Goal: Task Accomplishment & Management: Use online tool/utility

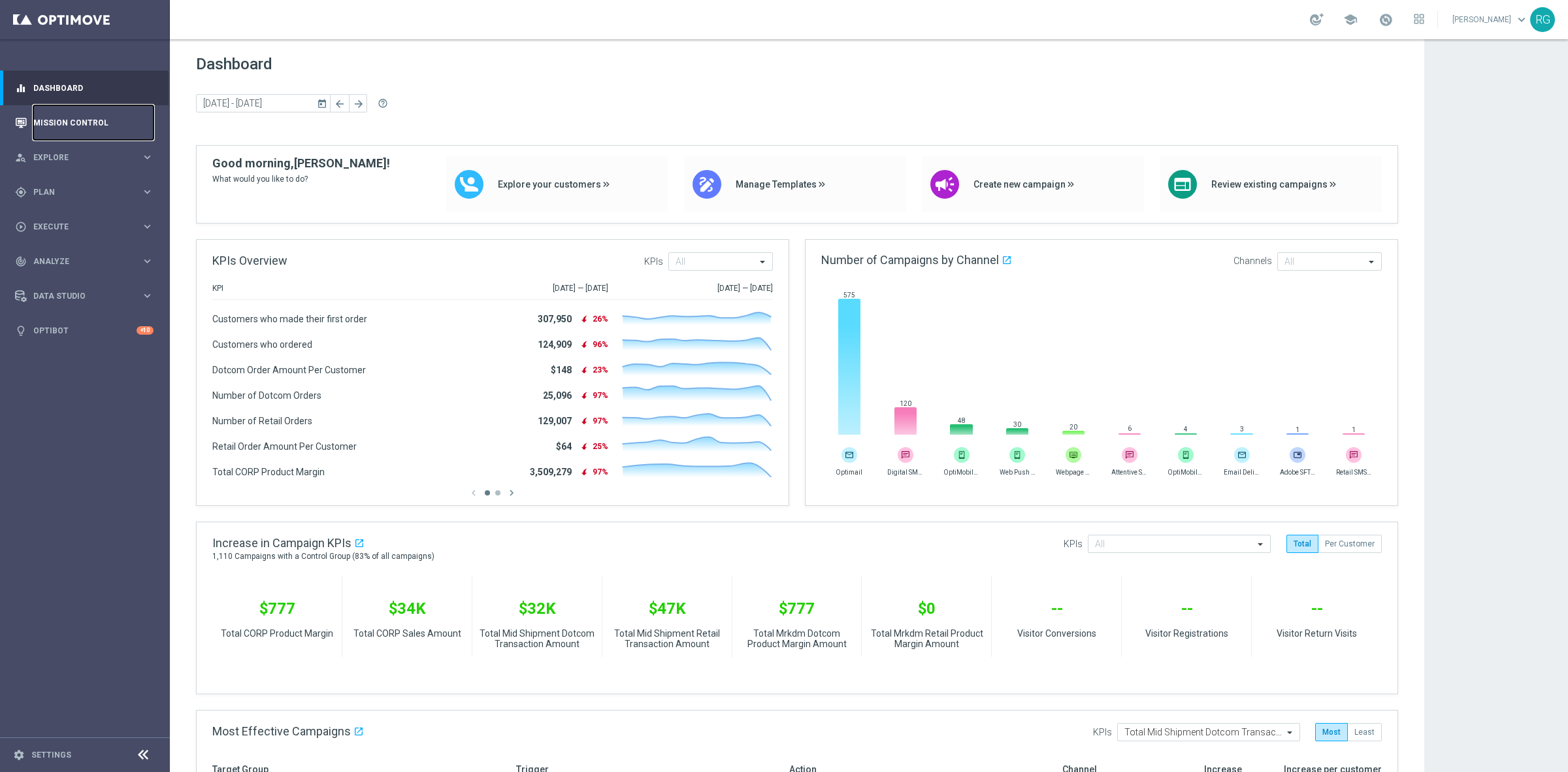
click at [79, 113] on link "Mission Control" at bounding box center [93, 123] width 120 height 35
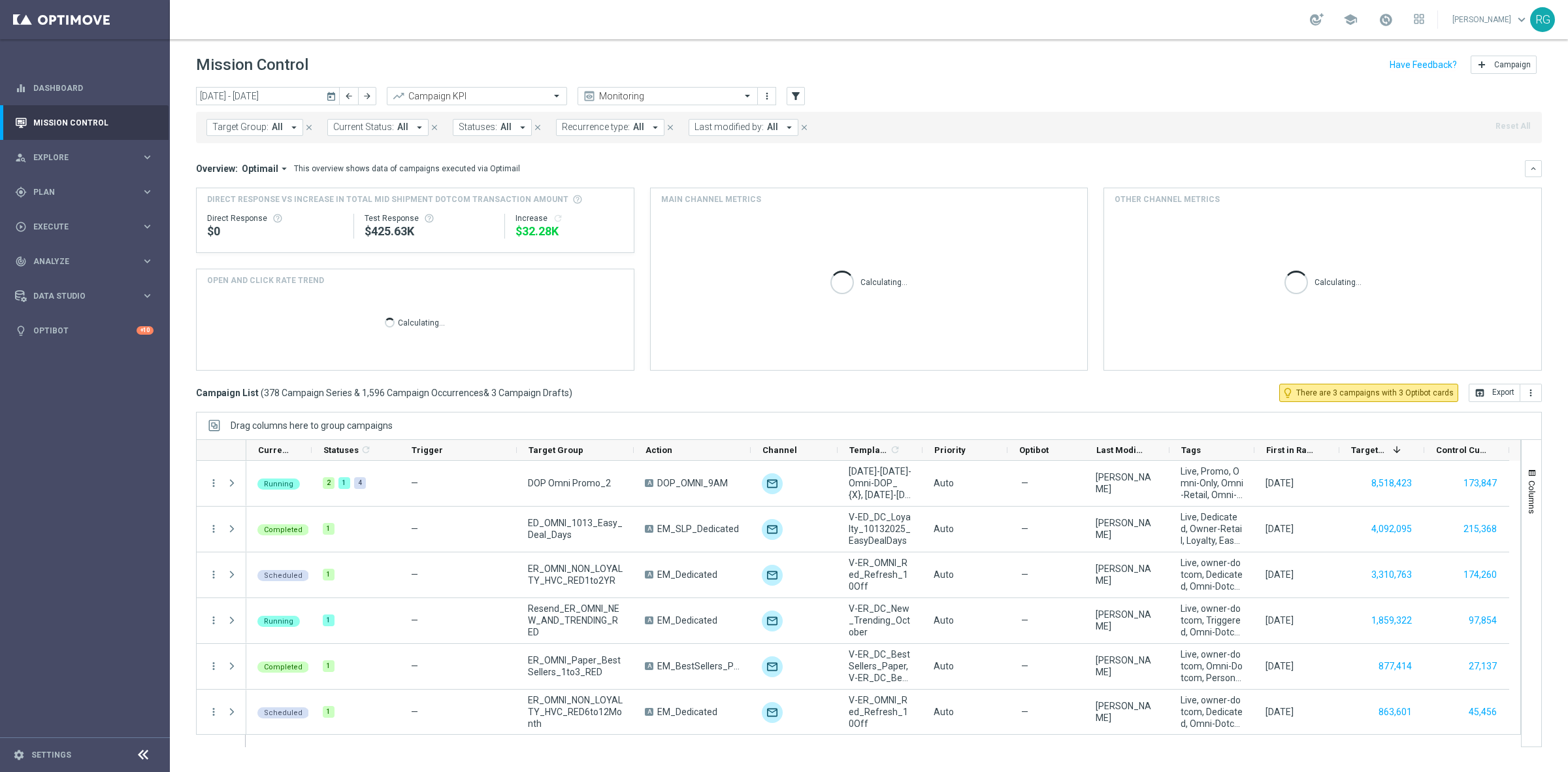
click at [336, 92] on icon "today" at bounding box center [332, 96] width 12 height 12
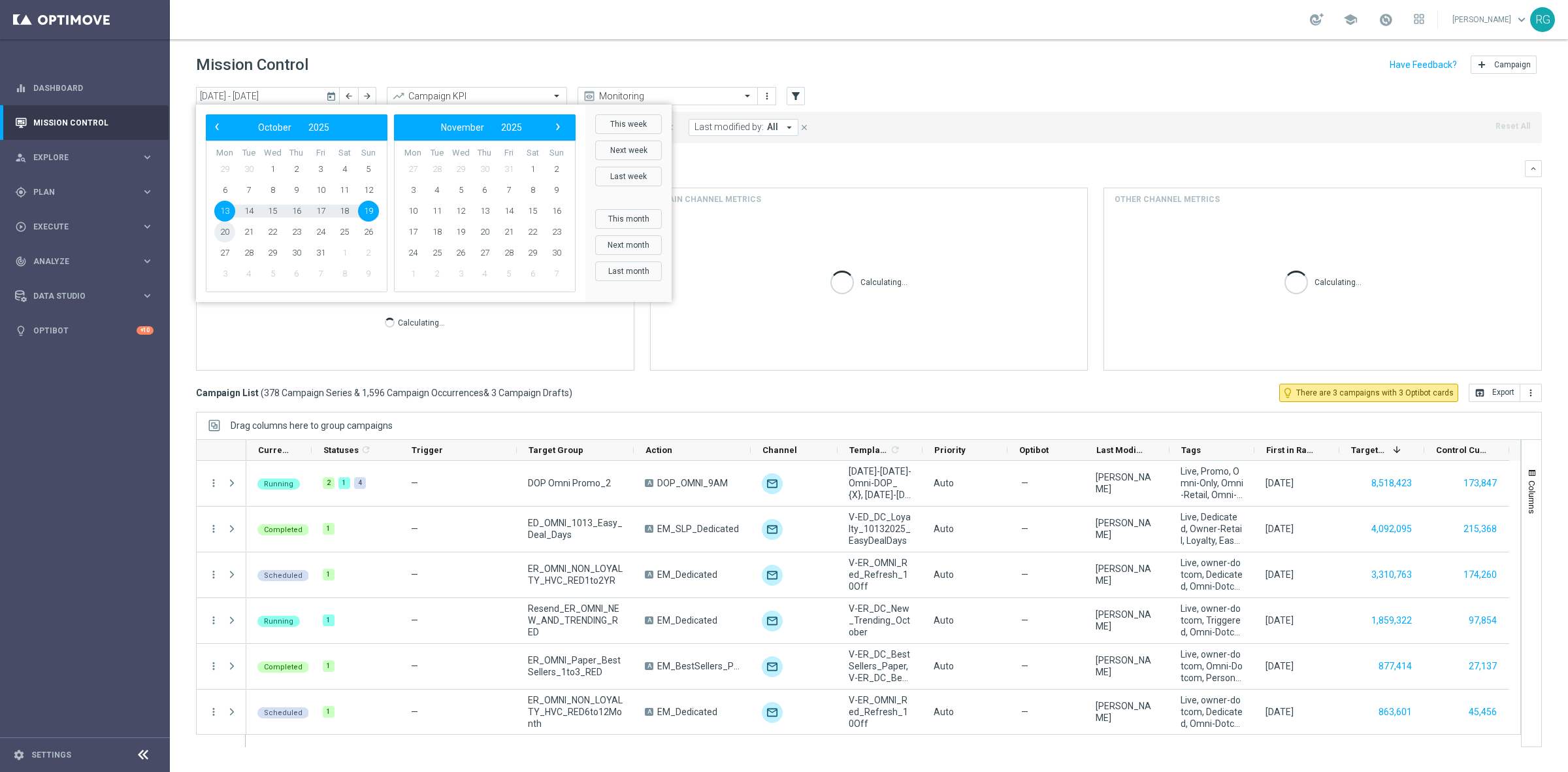
click at [223, 235] on span "20" at bounding box center [224, 232] width 21 height 21
click at [374, 234] on span "26" at bounding box center [368, 232] width 21 height 21
type input "[DATE] - [DATE]"
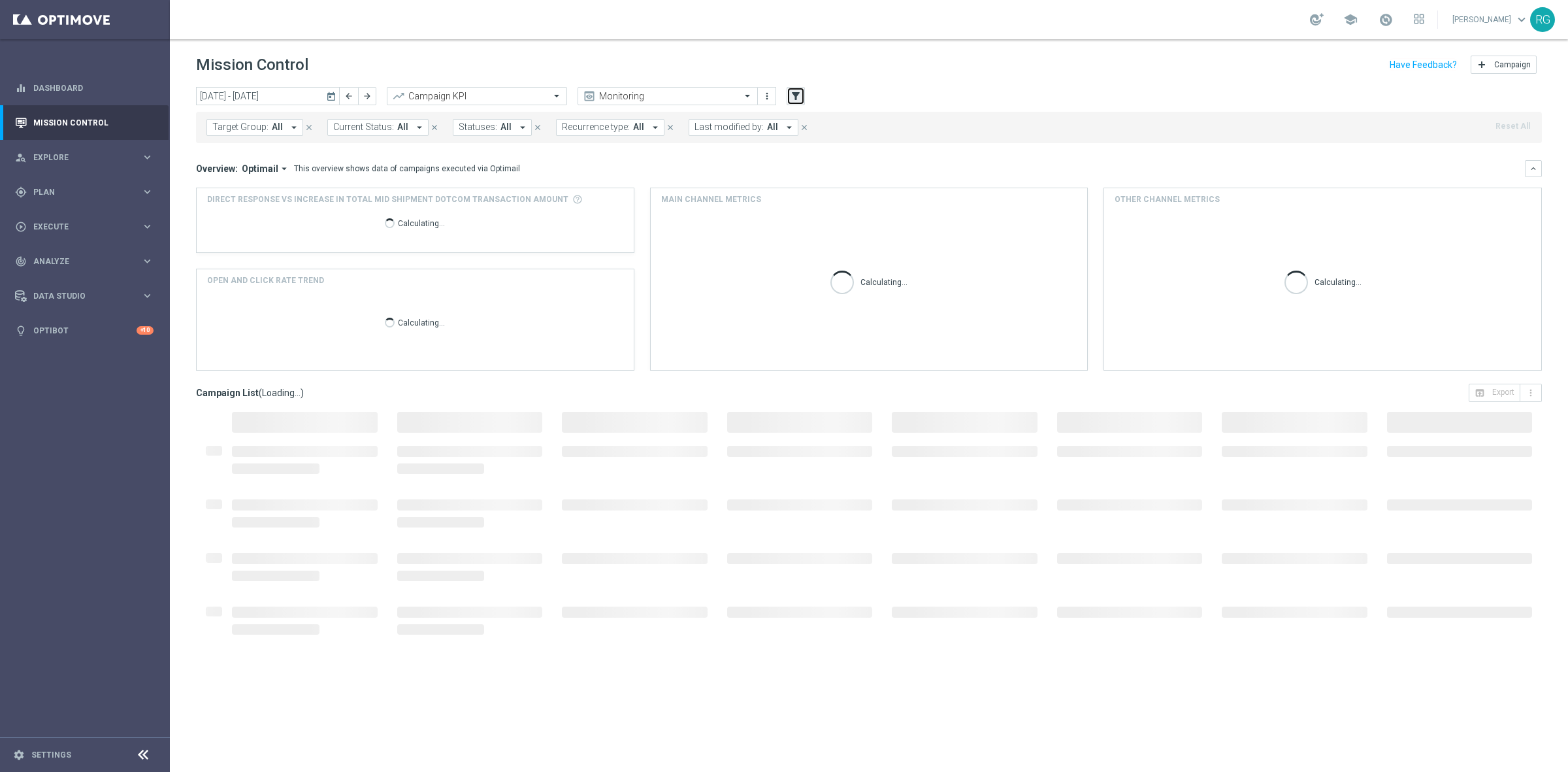
click at [803, 91] on button "filter_alt" at bounding box center [796, 96] width 18 height 18
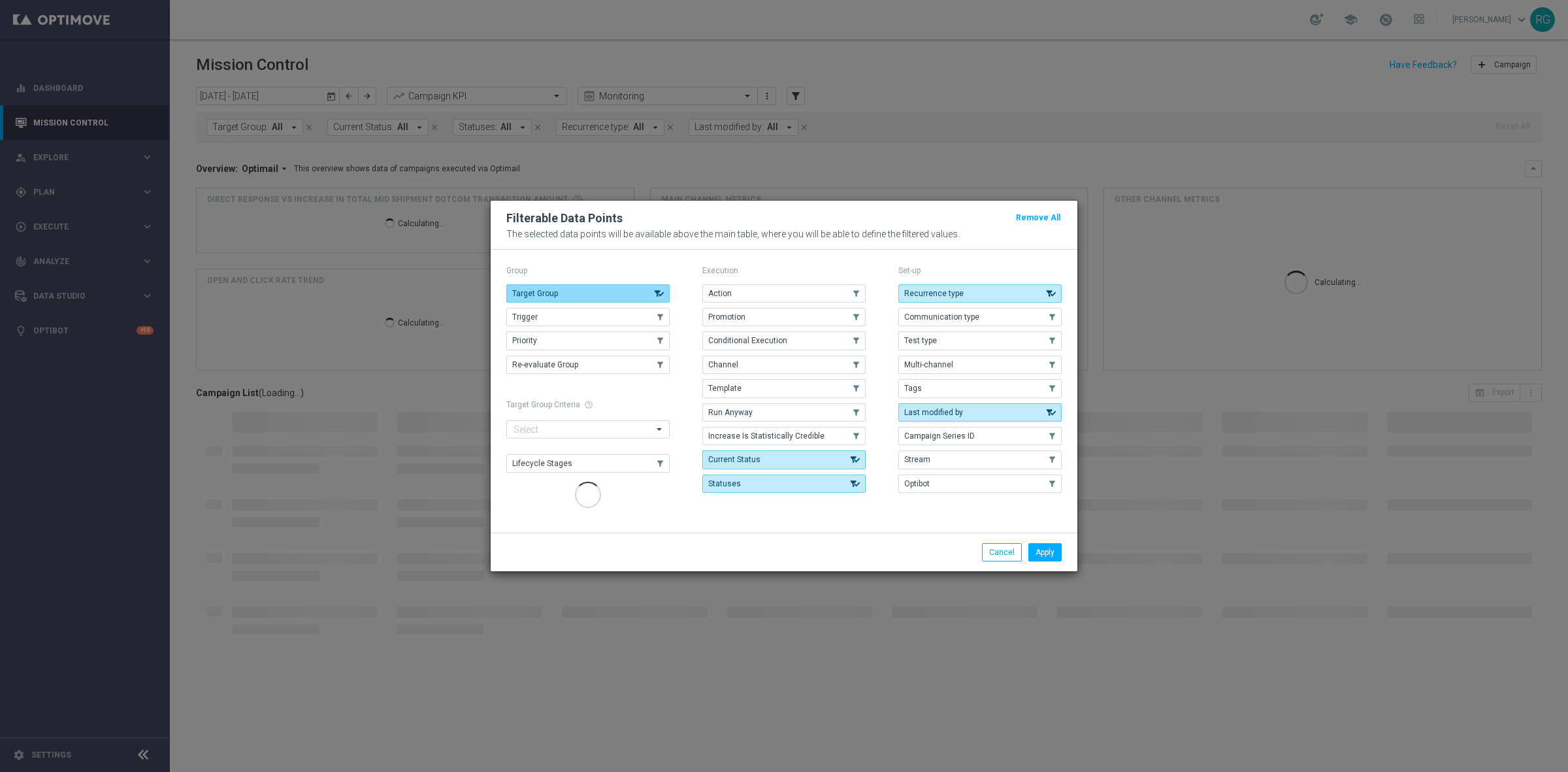
click at [632, 295] on button "Target Group" at bounding box center [587, 294] width 163 height 18
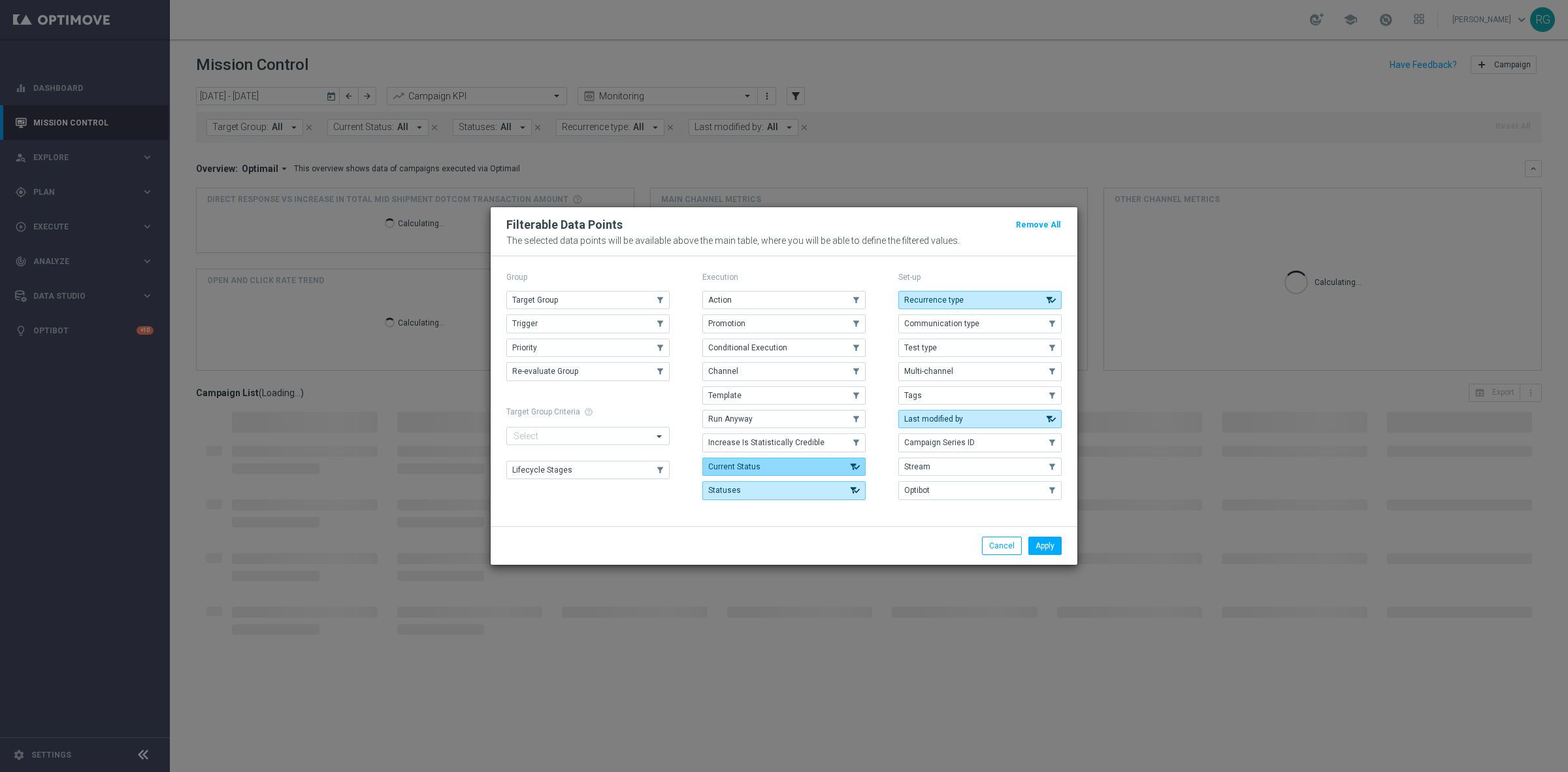
click at [778, 459] on button "Current Status" at bounding box center [784, 466] width 163 height 18
click at [776, 490] on button "Statuses" at bounding box center [784, 490] width 163 height 18
click at [983, 418] on button "Last modified by" at bounding box center [980, 419] width 163 height 18
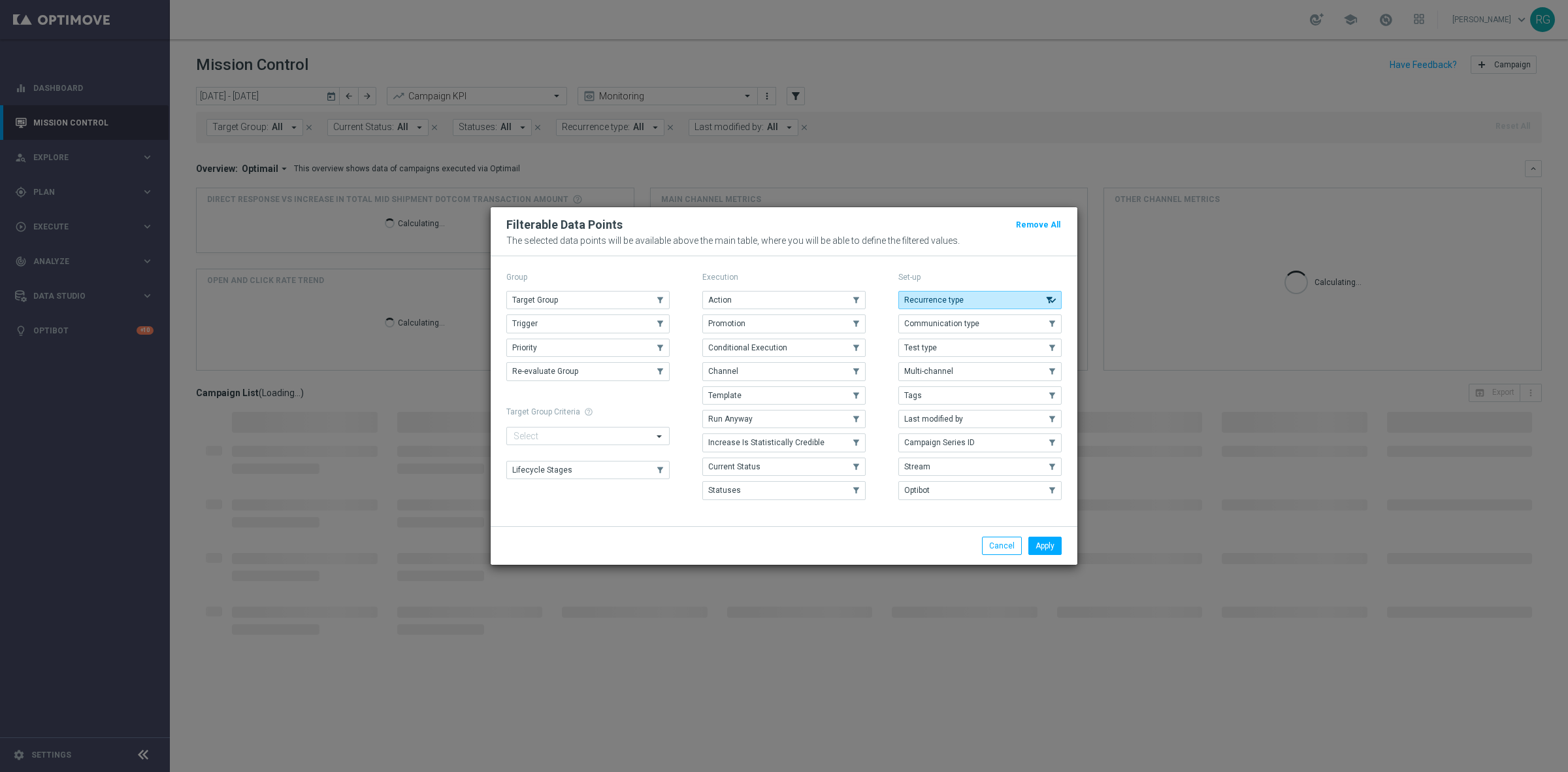
click at [931, 287] on div "Set-up Recurrence type .cls-1{fill:none;} .cls-1{fill:none;} Communication type…" at bounding box center [980, 387] width 163 height 236
click at [920, 297] on span "Recurrence type" at bounding box center [934, 300] width 59 height 9
click at [930, 396] on button "Tags" at bounding box center [980, 395] width 163 height 18
click at [1040, 541] on button "Apply" at bounding box center [1045, 546] width 33 height 18
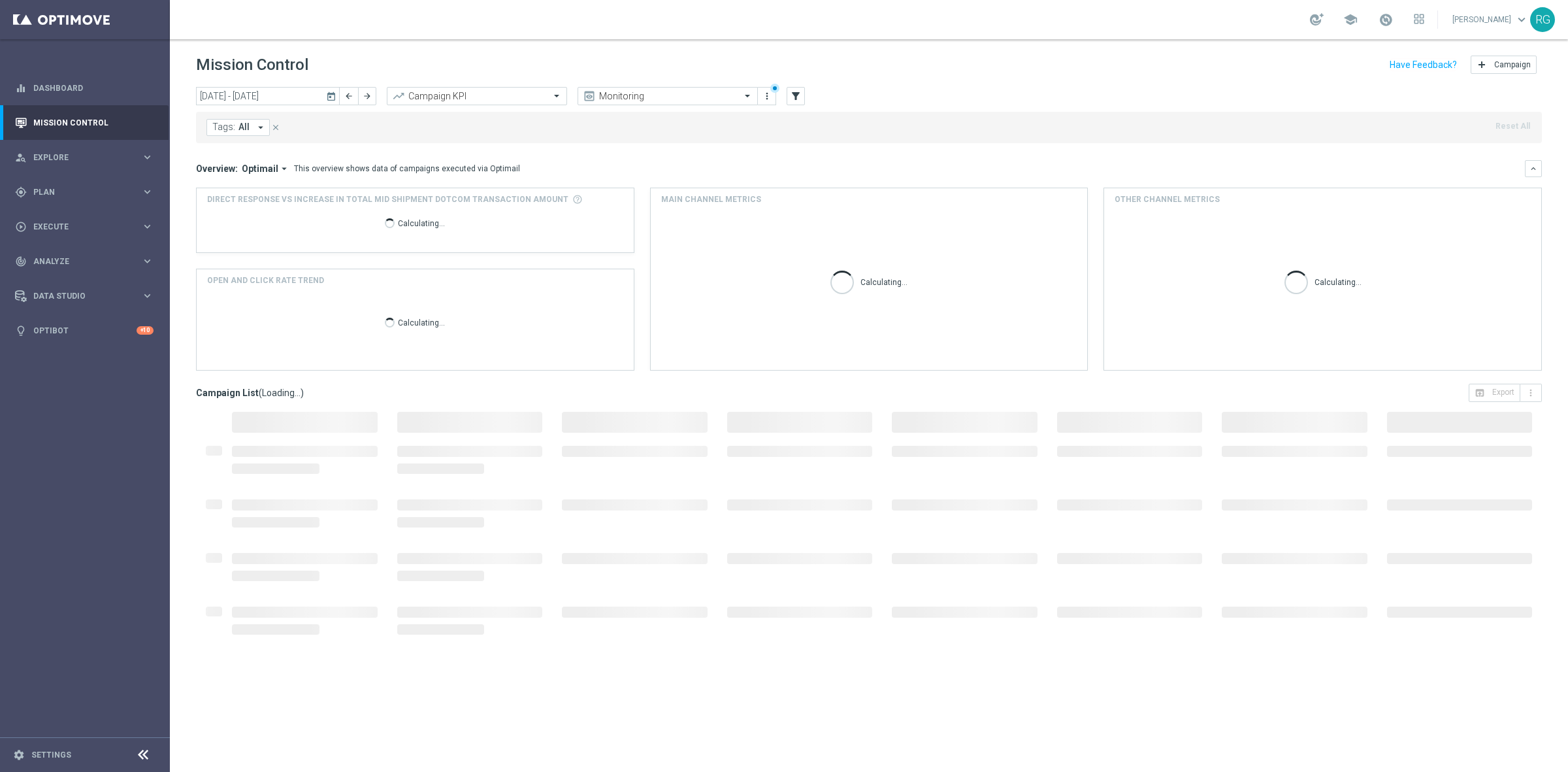
click at [249, 133] on button "Tags: All arrow_drop_down" at bounding box center [238, 127] width 64 height 17
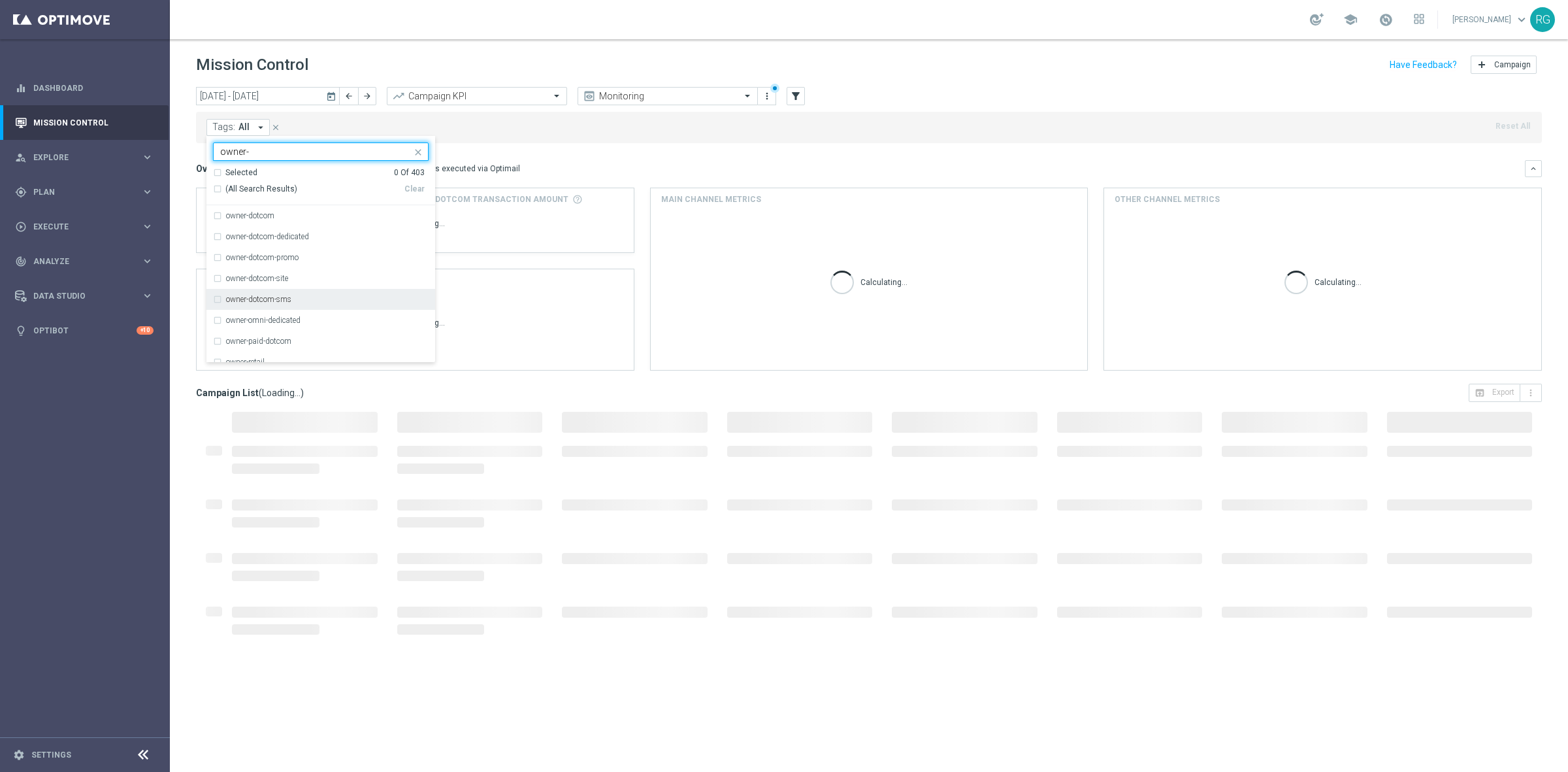
click at [260, 302] on label "owner-dotcom-sms" at bounding box center [259, 299] width 66 height 7
type input "owner-"
click at [938, 97] on div "[DATE] [DATE] - [DATE] arrow_back arrow_forward Campaign KPI trending_up Monito…" at bounding box center [869, 96] width 1346 height 19
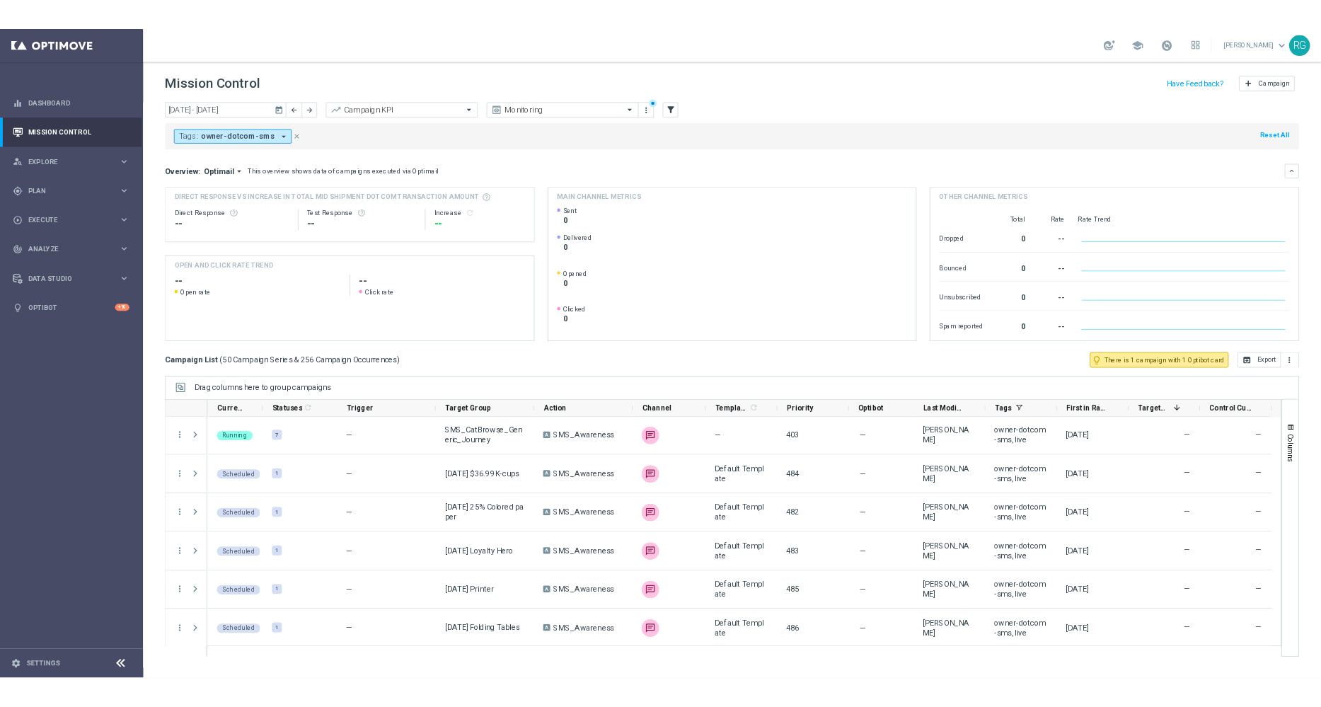
scroll to position [2181, 0]
